Goal: Information Seeking & Learning: Learn about a topic

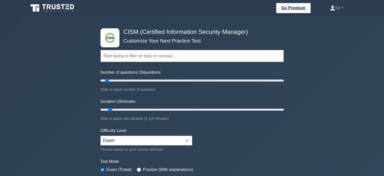
click at [56, 6] on icon at bounding box center [53, 8] width 48 height 10
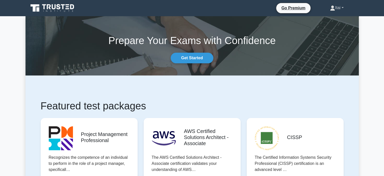
click at [330, 10] on icon at bounding box center [332, 10] width 5 height 2
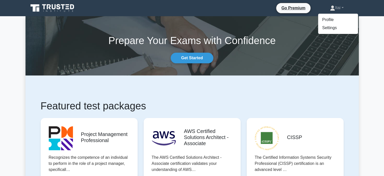
click at [40, 8] on icon at bounding box center [53, 8] width 48 height 10
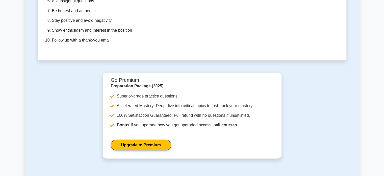
scroll to position [1537, 0]
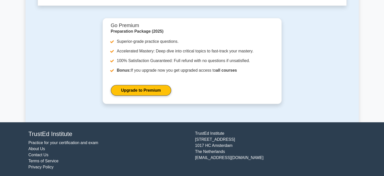
click at [48, 141] on link "Practice for your certification and exam" at bounding box center [64, 142] width 70 height 4
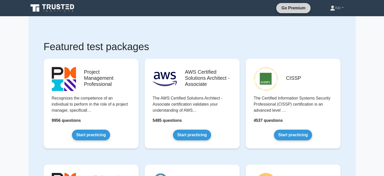
click at [296, 6] on link "Go Premium" at bounding box center [293, 8] width 30 height 6
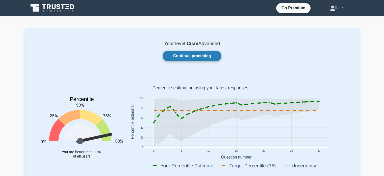
click at [176, 56] on link "Continue practicing" at bounding box center [192, 56] width 59 height 11
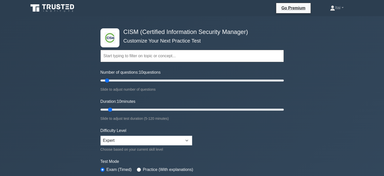
click at [138, 34] on h4 "CISM (Certified Information Security Manager)" at bounding box center [190, 31] width 138 height 7
click at [110, 37] on div "Topics Enterprise Governance Information Security Strategy Information Security…" at bounding box center [192, 48] width 183 height 29
click at [124, 80] on input "Number of questions: 10 questions" at bounding box center [192, 80] width 183 height 6
click at [119, 80] on input "Number of questions: 30 questions" at bounding box center [192, 80] width 183 height 6
type input "20"
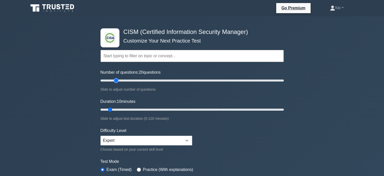
click at [118, 80] on input "Number of questions: 20 questions" at bounding box center [192, 80] width 183 height 6
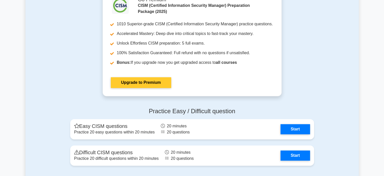
scroll to position [682, 0]
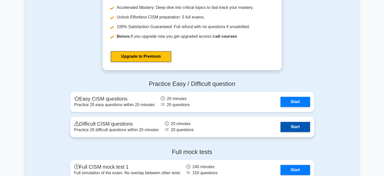
click at [299, 125] on link "Start" at bounding box center [295, 126] width 29 height 10
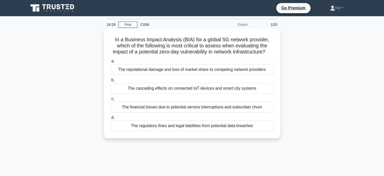
click at [176, 131] on div "The regulatory fines and legal liabilities from potential data breaches" at bounding box center [192, 125] width 164 height 11
click at [110, 119] on input "d. The regulatory fines and legal liabilities from potential data breaches" at bounding box center [110, 117] width 0 height 3
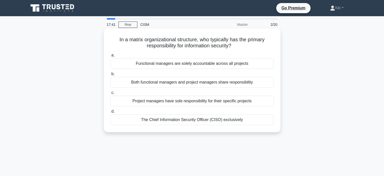
click at [181, 121] on div "The Chief Information Security Officer (CISO) exclusively" at bounding box center [192, 119] width 164 height 11
click at [110, 113] on input "d. The Chief Information Security Officer (CISO) exclusively" at bounding box center [110, 111] width 0 height 3
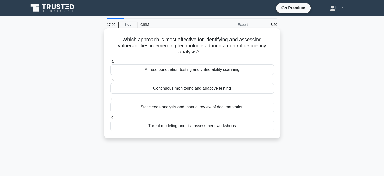
click at [157, 88] on div "Continuous monitoring and adaptive testing" at bounding box center [192, 88] width 164 height 11
click at [110, 82] on input "b. Continuous monitoring and adaptive testing" at bounding box center [110, 79] width 0 height 3
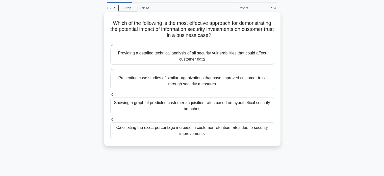
scroll to position [25, 0]
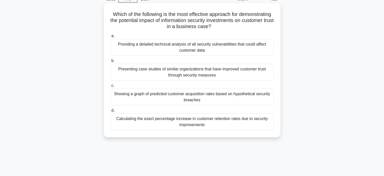
click at [161, 98] on div "Showing a graph of predicted customer acquisition rates based on hypothetical s…" at bounding box center [192, 96] width 164 height 17
click at [110, 87] on input "c. Showing a graph of predicted customer acquisition rates based on hypothetica…" at bounding box center [110, 85] width 0 height 3
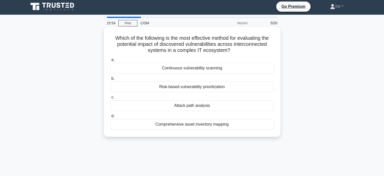
scroll to position [0, 0]
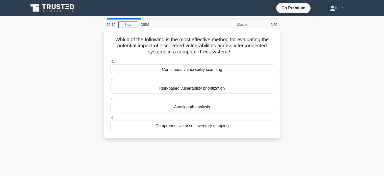
click at [148, 125] on div "Comprehensive asset inventory mapping" at bounding box center [192, 125] width 164 height 11
click at [110, 119] on input "d. Comprehensive asset inventory mapping" at bounding box center [110, 117] width 0 height 3
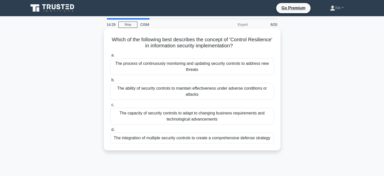
click at [146, 70] on div "The process of continuously monitoring and updating security controls to addres…" at bounding box center [192, 66] width 164 height 17
click at [110, 57] on input "a. The process of continuously monitoring and updating security controls to add…" at bounding box center [110, 55] width 0 height 3
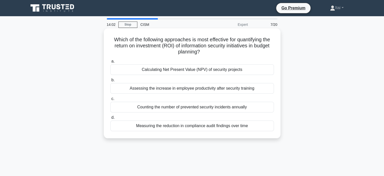
click at [145, 110] on div "Counting the number of prevented security incidents annually" at bounding box center [192, 107] width 164 height 11
click at [110, 100] on input "c. Counting the number of prevented security incidents annually" at bounding box center [110, 98] width 0 height 3
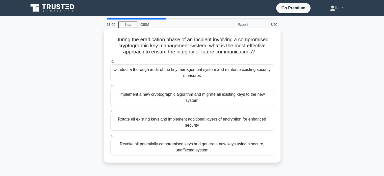
click at [167, 150] on div "Revoke all potentially compromised keys and generate new keys using a secure, u…" at bounding box center [192, 146] width 164 height 17
click at [110, 137] on input "d. Revoke all potentially compromised keys and generate new keys using a secure…" at bounding box center [110, 135] width 0 height 3
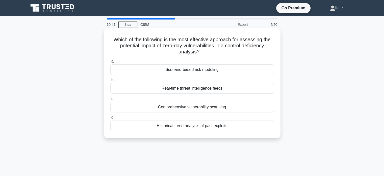
click at [178, 126] on div "Historical trend analysis of past exploits" at bounding box center [192, 125] width 164 height 11
click at [110, 119] on input "d. Historical trend analysis of past exploits" at bounding box center [110, 117] width 0 height 3
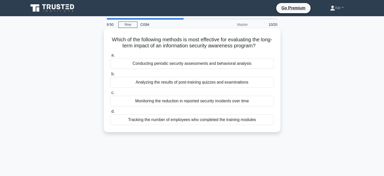
click at [163, 102] on div "Monitoring the reduction in reported security incidents over time" at bounding box center [192, 100] width 164 height 11
click at [110, 94] on input "c. Monitoring the reduction in reported security incidents over time" at bounding box center [110, 92] width 0 height 3
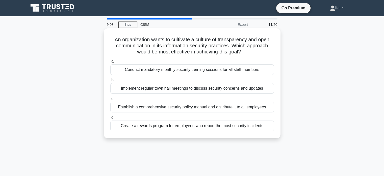
click at [160, 127] on div "Create a rewards program for employees who report the most security incidents" at bounding box center [192, 125] width 164 height 11
click at [110, 119] on input "d. Create a rewards program for employees who report the most security incidents" at bounding box center [110, 117] width 0 height 3
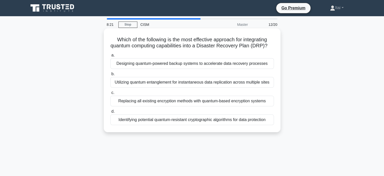
click at [166, 69] on div "Designing quantum-powered backup systems to accelerate data recovery processes" at bounding box center [192, 63] width 164 height 11
click at [110, 57] on input "a. Designing quantum-powered backup systems to accelerate data recovery process…" at bounding box center [110, 55] width 0 height 3
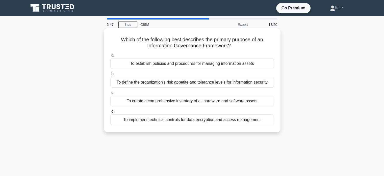
click at [148, 67] on div "To establish policies and procedures for managing information assets" at bounding box center [192, 63] width 164 height 11
click at [110, 57] on input "a. To establish policies and procedures for managing information assets" at bounding box center [110, 55] width 0 height 3
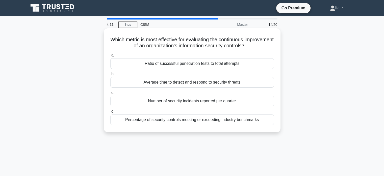
click at [169, 85] on div "Average time to detect and respond to security threats" at bounding box center [192, 82] width 164 height 11
click at [110, 76] on input "b. Average time to detect and respond to security threats" at bounding box center [110, 73] width 0 height 3
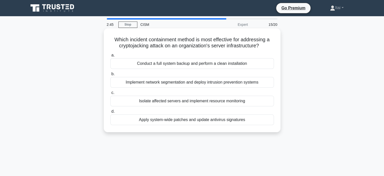
click at [151, 103] on div "Isolate affected servers and implement resource monitoring" at bounding box center [192, 100] width 164 height 11
click at [110, 94] on input "c. Isolate affected servers and implement resource monitoring" at bounding box center [110, 92] width 0 height 3
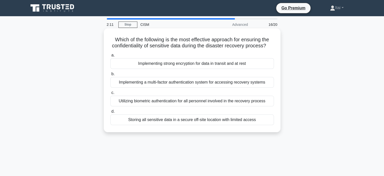
click at [144, 87] on div "Implementing a multi-factor authentication system for accessing recovery systems" at bounding box center [192, 82] width 164 height 11
click at [110, 76] on input "b. Implementing a multi-factor authentication system for accessing recovery sys…" at bounding box center [110, 73] width 0 height 3
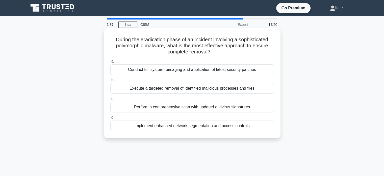
click at [195, 127] on div "Implement enhanced network segmentation and access controls" at bounding box center [192, 125] width 164 height 11
click at [110, 119] on input "d. Implement enhanced network segmentation and access controls" at bounding box center [110, 117] width 0 height 3
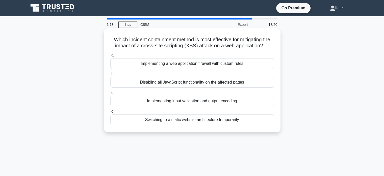
click at [175, 69] on div "Implementing a web application firewall with custom rules" at bounding box center [192, 63] width 164 height 11
click at [110, 57] on input "a. Implementing a web application firewall with custom rules" at bounding box center [110, 55] width 0 height 3
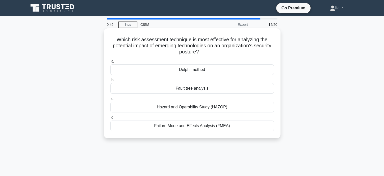
click at [163, 90] on div "Fault tree analysis" at bounding box center [192, 88] width 164 height 11
click at [110, 82] on input "b. Fault tree analysis" at bounding box center [110, 79] width 0 height 3
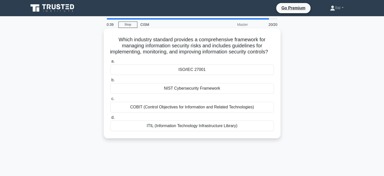
click at [171, 75] on div "ISO/IEC 27001" at bounding box center [192, 69] width 164 height 11
click at [110, 63] on input "a. ISO/IEC 27001" at bounding box center [110, 61] width 0 height 3
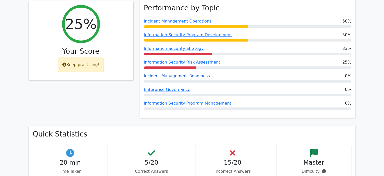
scroll to position [177, 0]
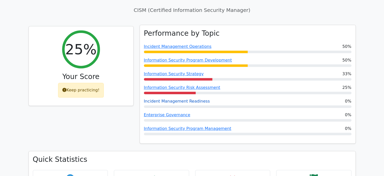
click at [176, 98] on link "Incident Management Readiness" at bounding box center [177, 100] width 66 height 5
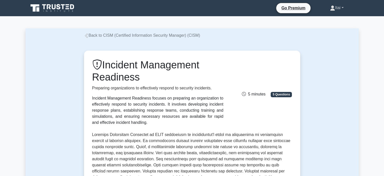
click at [331, 8] on icon at bounding box center [332, 7] width 3 height 3
click at [322, 21] on link "Profile" at bounding box center [338, 20] width 40 height 8
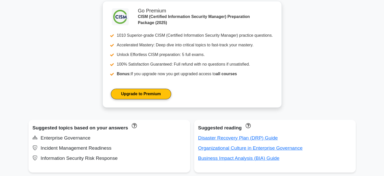
scroll to position [328, 0]
